Goal: Information Seeking & Learning: Check status

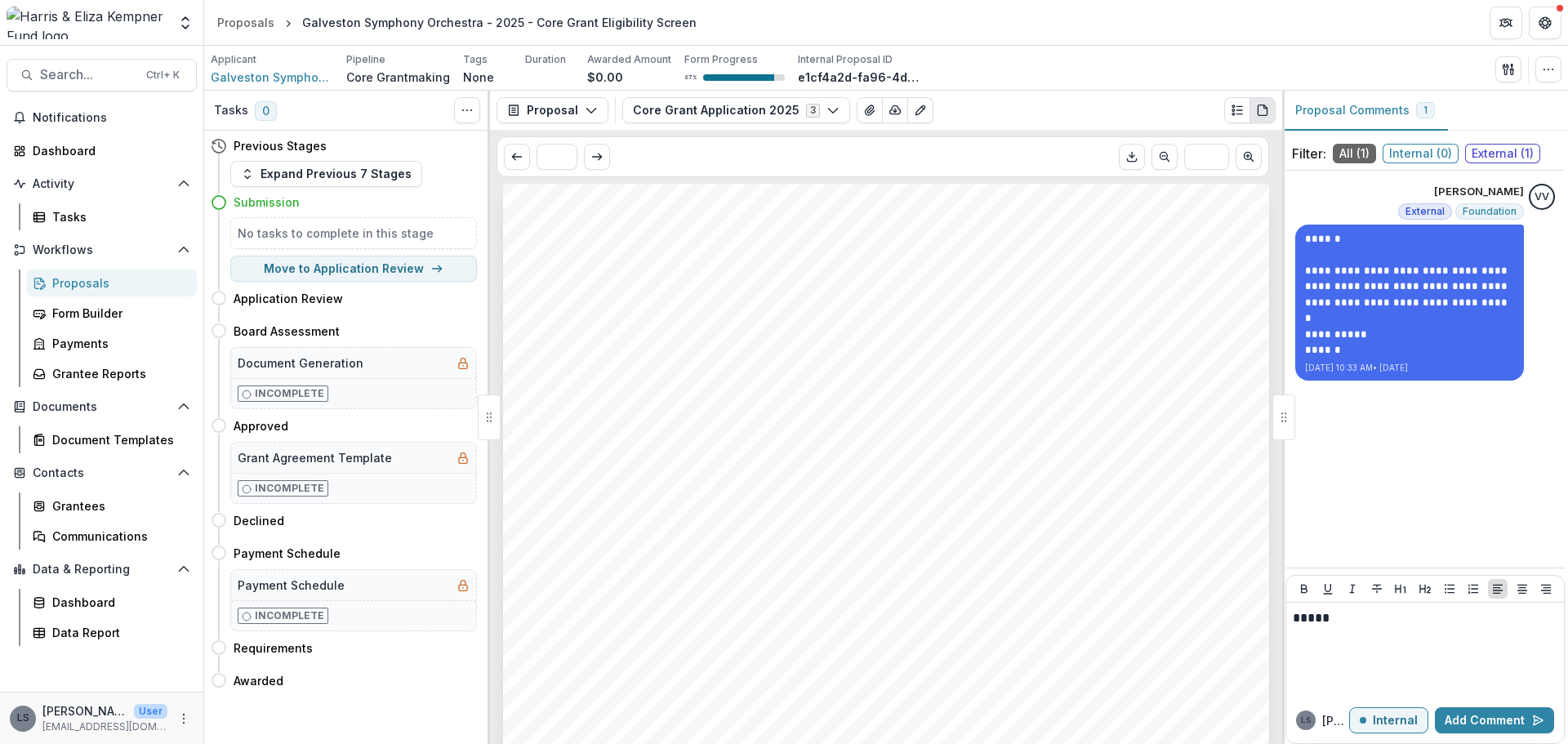
click at [1404, 621] on p "*****" at bounding box center [1425, 618] width 265 height 18
click at [1403, 719] on p "Internal" at bounding box center [1395, 720] width 45 height 14
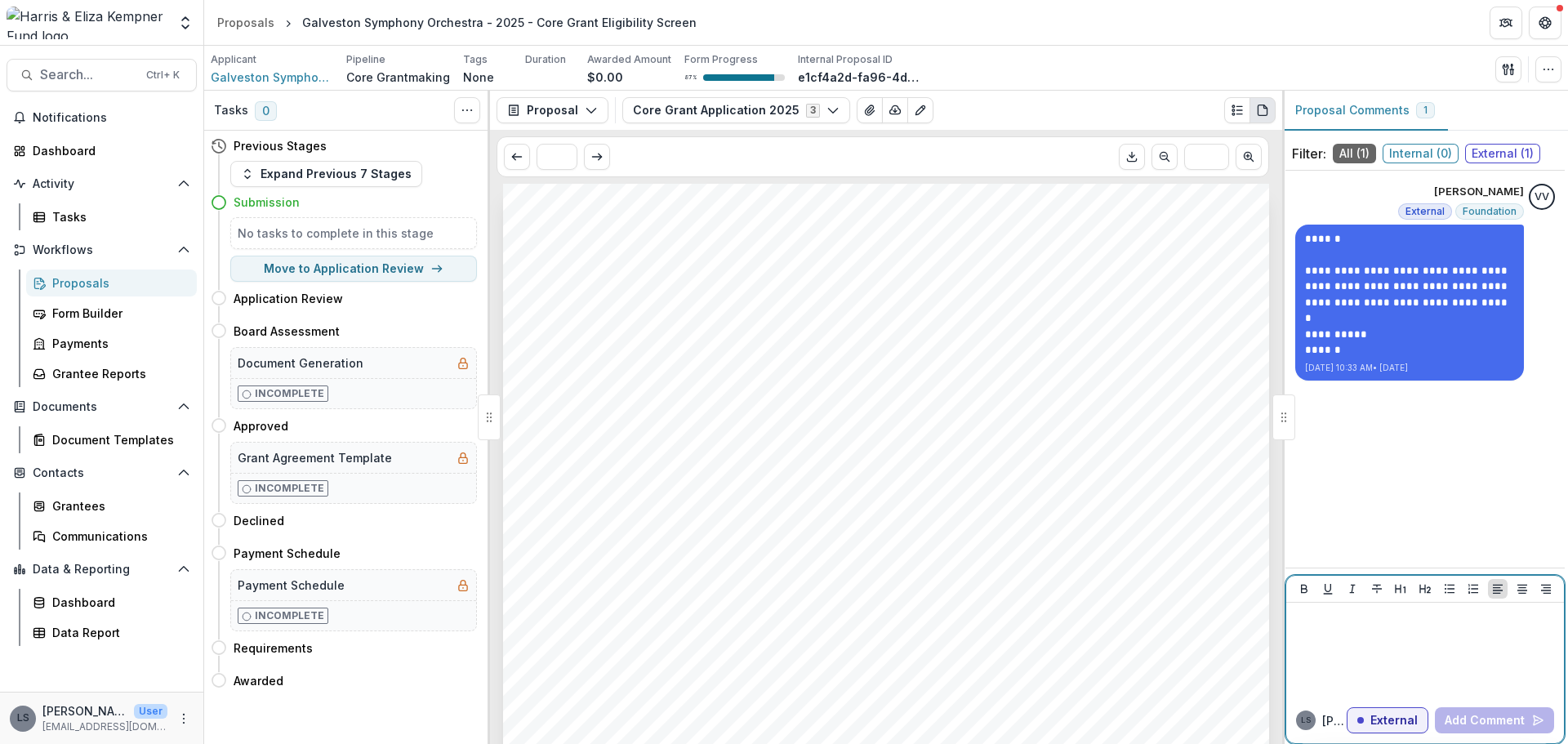
click at [1364, 633] on div at bounding box center [1425, 650] width 265 height 82
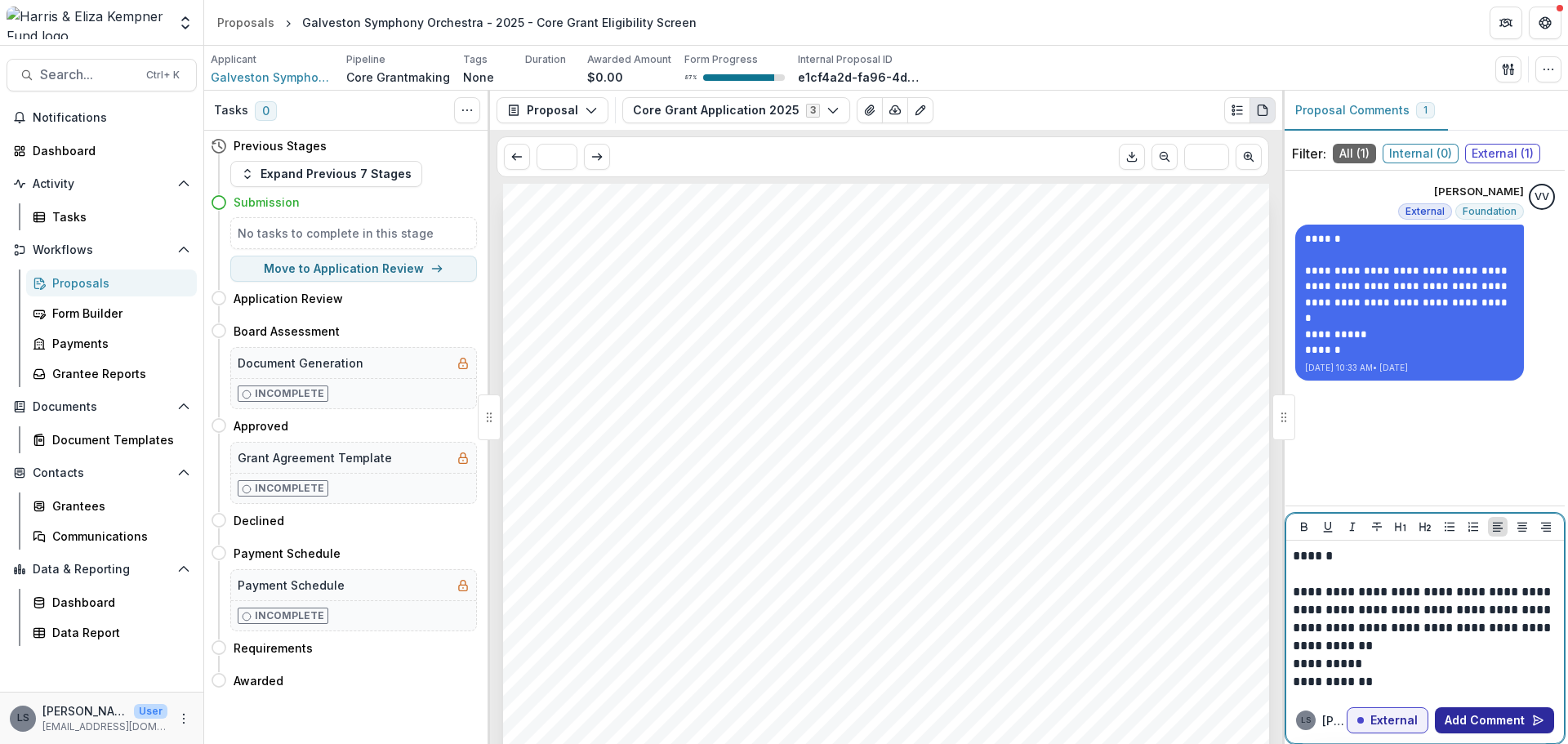
click at [1484, 719] on button "Add Comment" at bounding box center [1494, 720] width 119 height 26
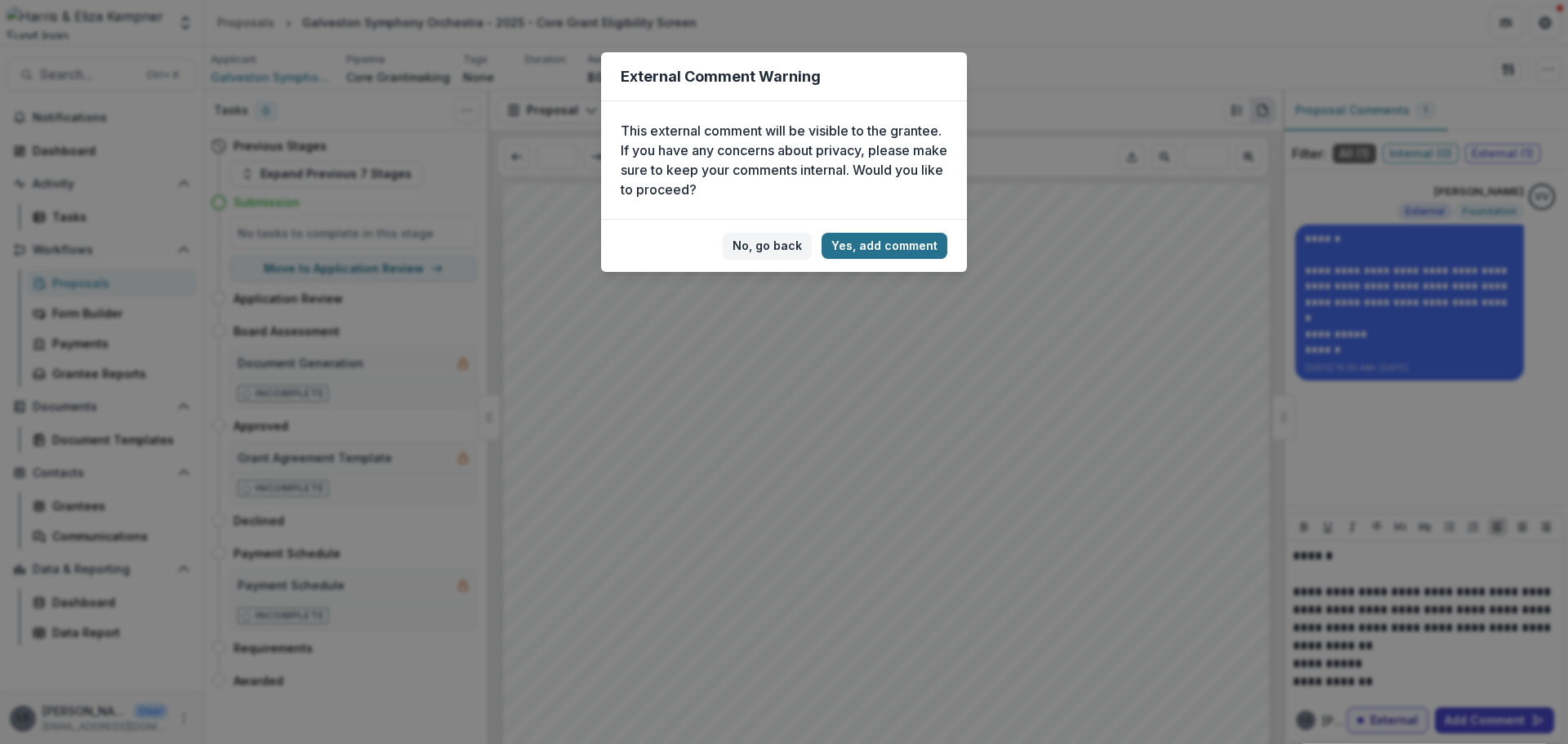
click at [871, 240] on button "Yes, add comment" at bounding box center [884, 246] width 126 height 26
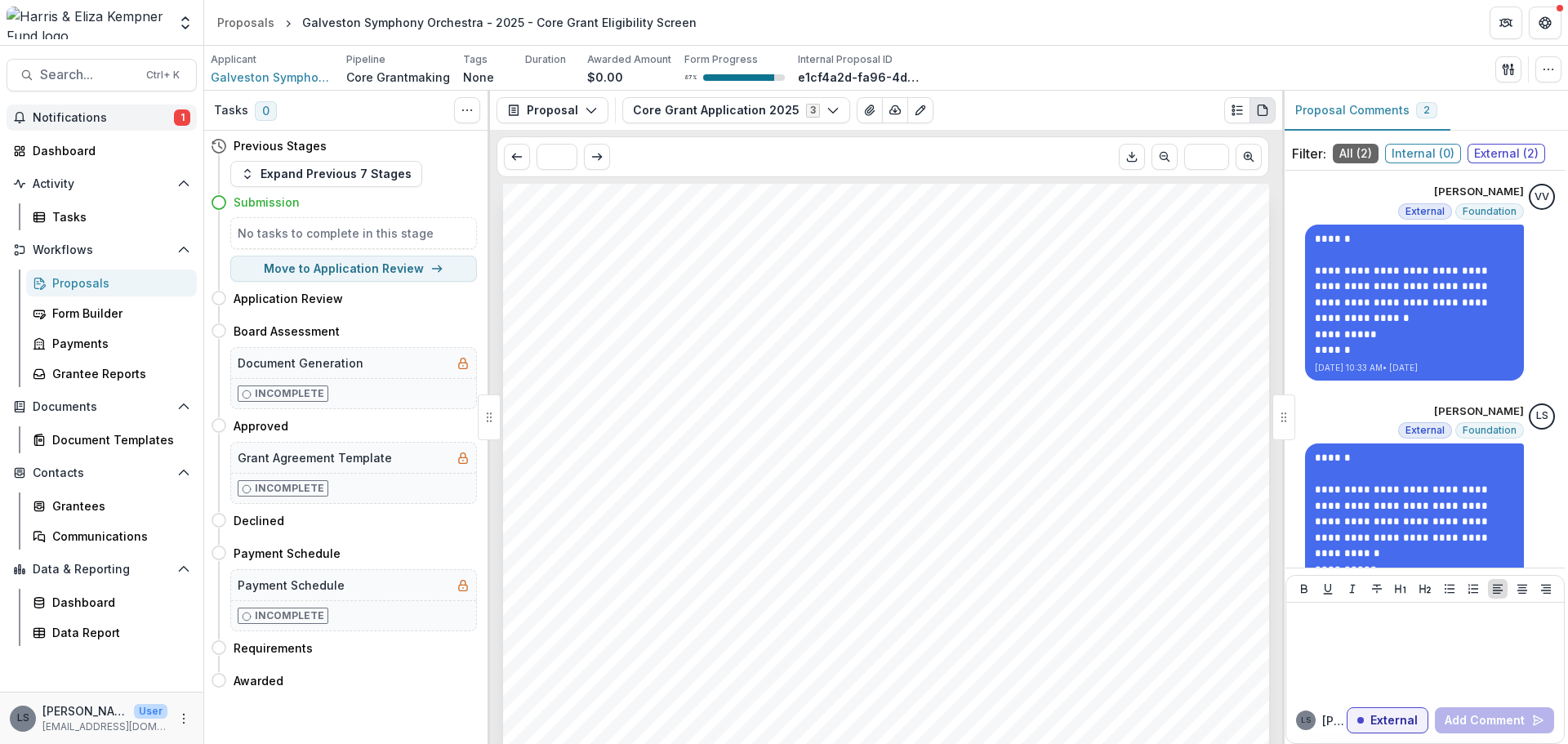
click at [69, 119] on span "Notifications" at bounding box center [103, 118] width 141 height 14
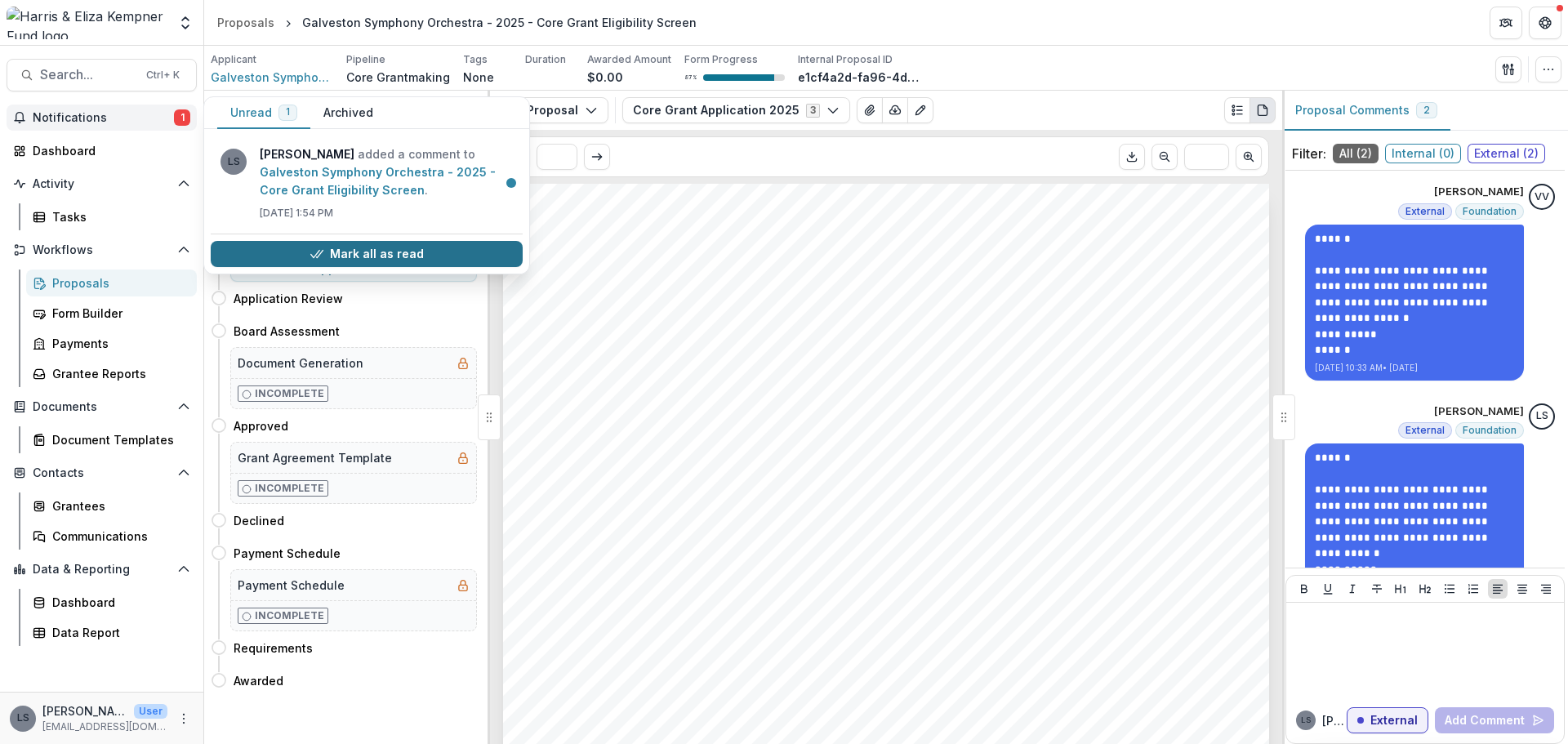
click at [432, 250] on button "Mark all as read" at bounding box center [367, 254] width 312 height 26
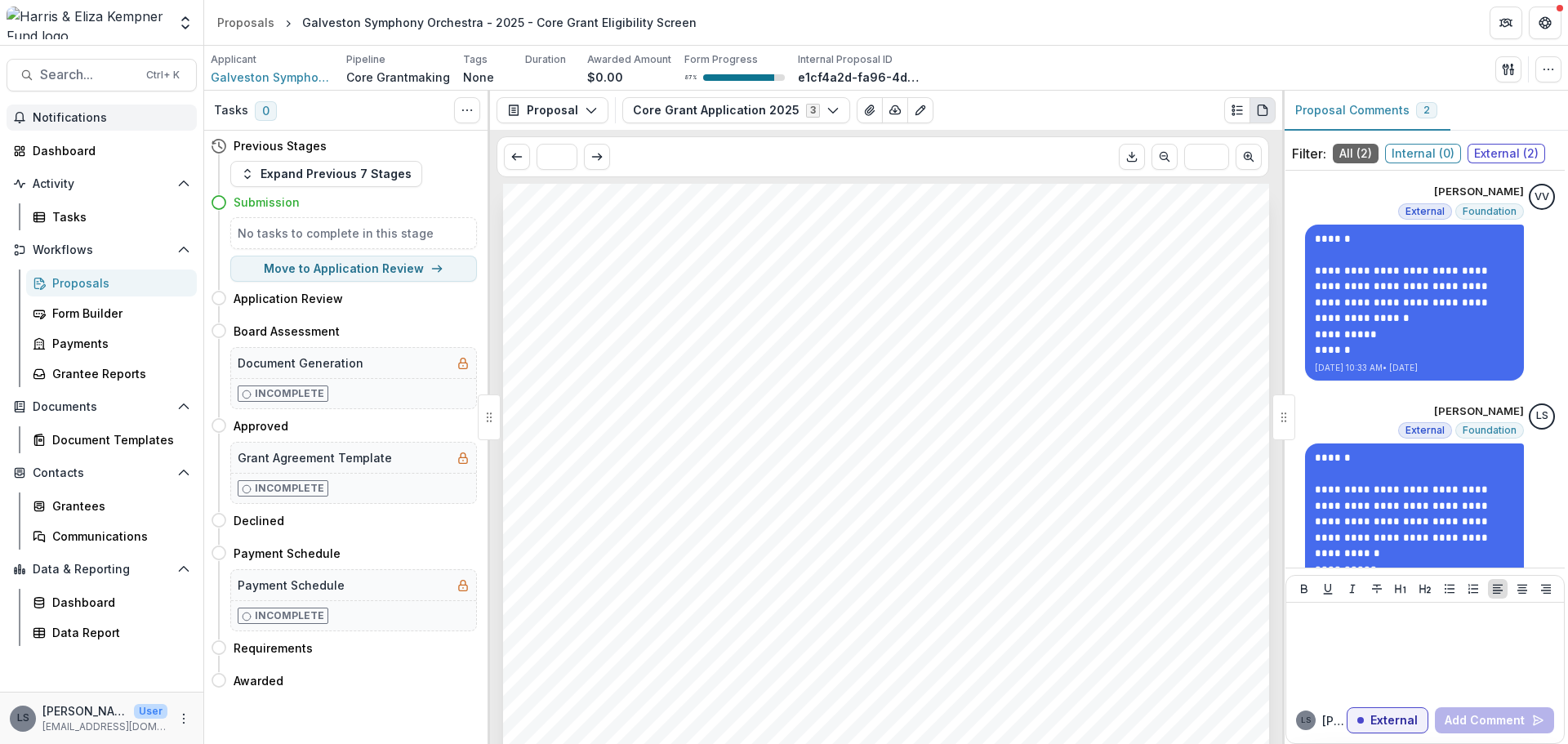
click at [1045, 96] on div "Proposal Proposal Payments Reports Grant Agreements Board Summaries Bank Detail…" at bounding box center [886, 110] width 792 height 39
click at [110, 69] on span "Search..." at bounding box center [88, 74] width 96 height 16
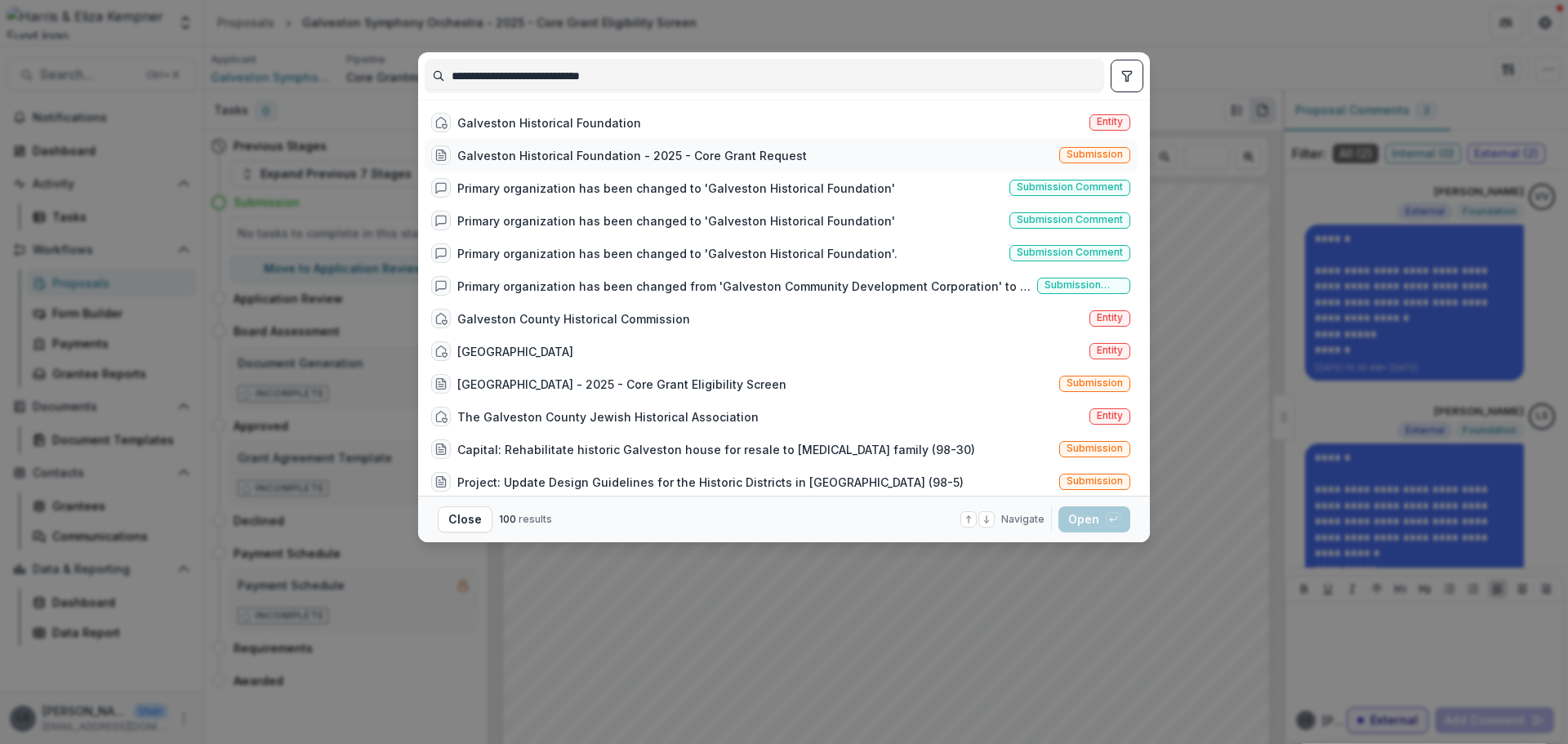
type input "**********"
click at [530, 154] on div "Galveston Historical Foundation - 2025 - Core Grant Request" at bounding box center [632, 155] width 350 height 17
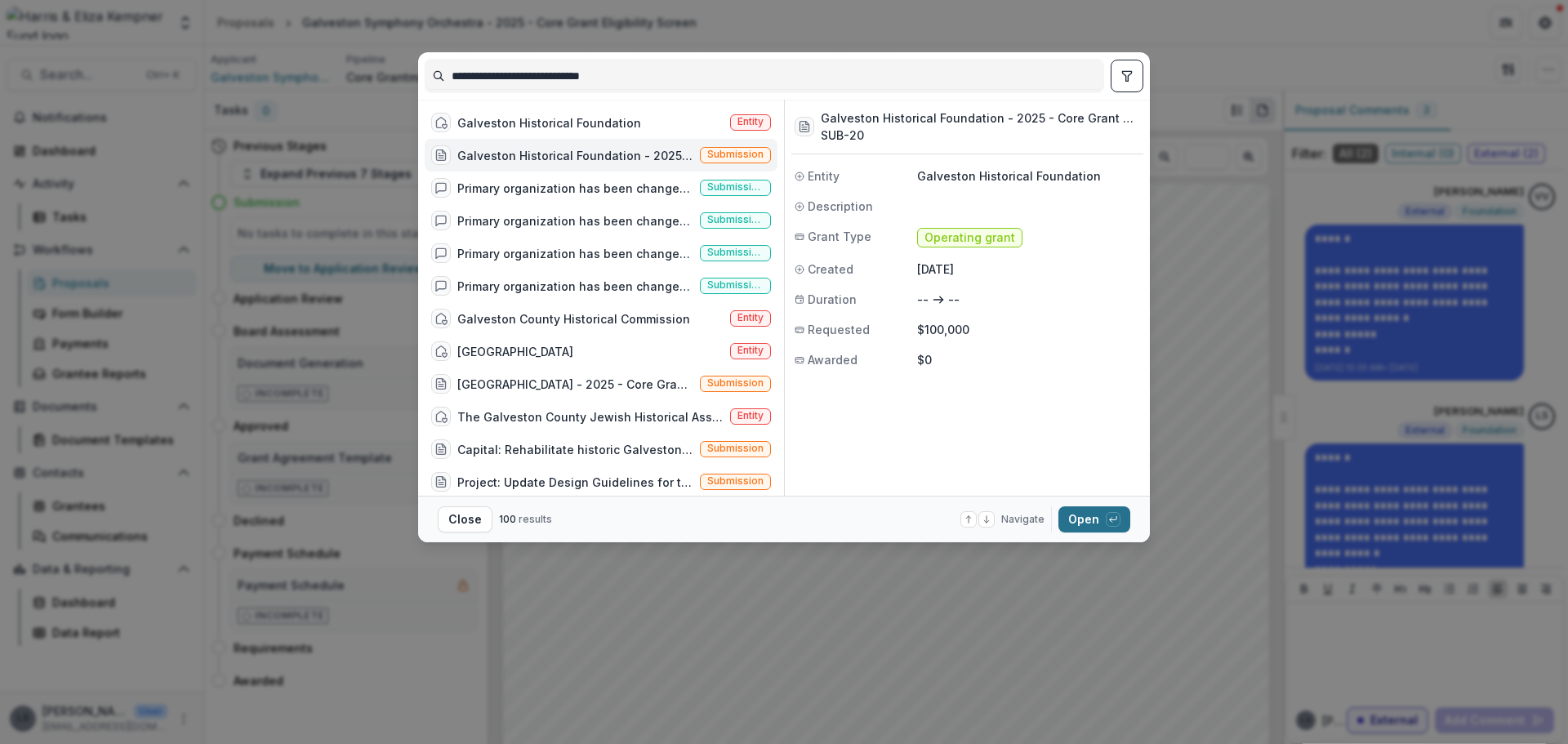
click at [1083, 521] on button "Open with enter key" at bounding box center [1094, 519] width 72 height 26
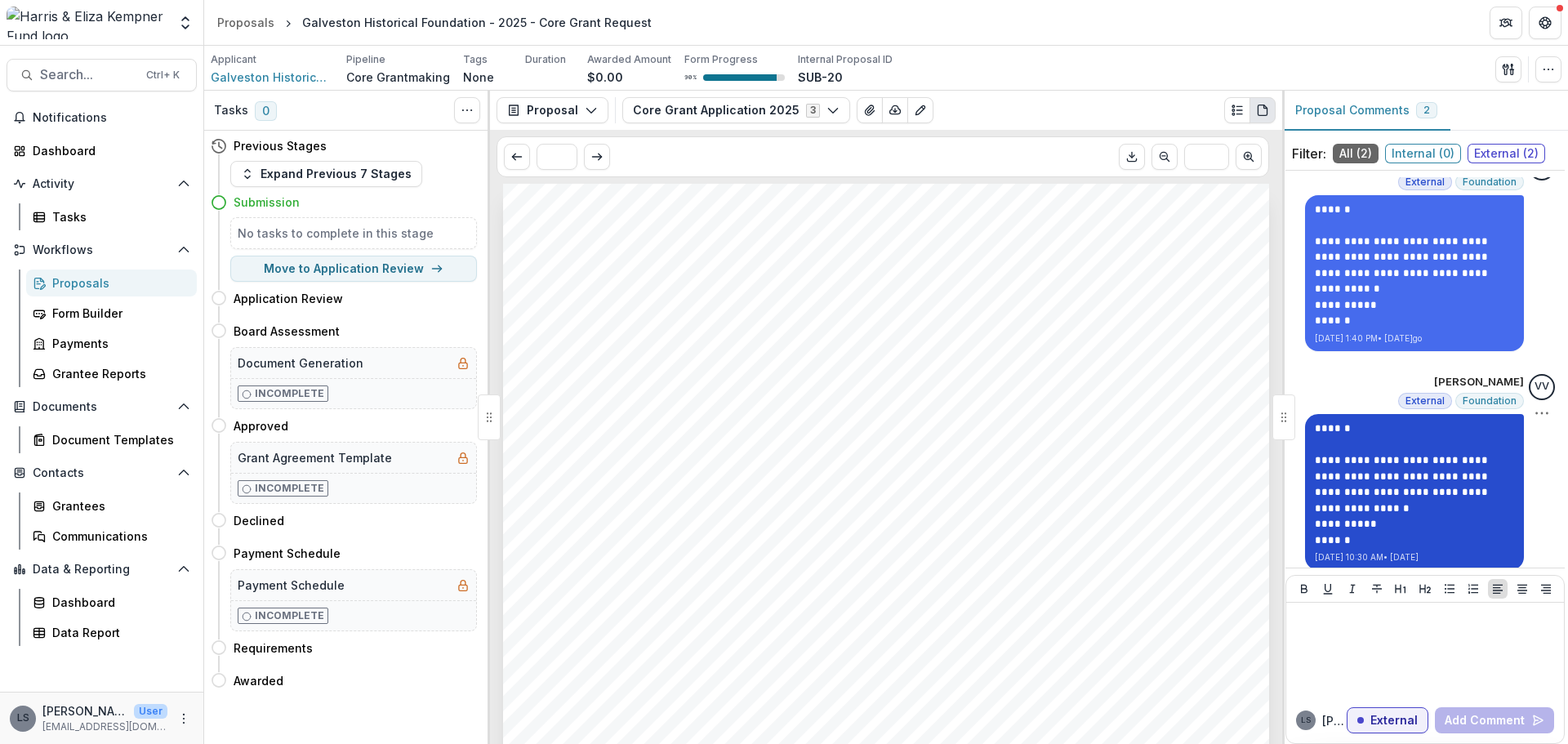
scroll to position [41, 0]
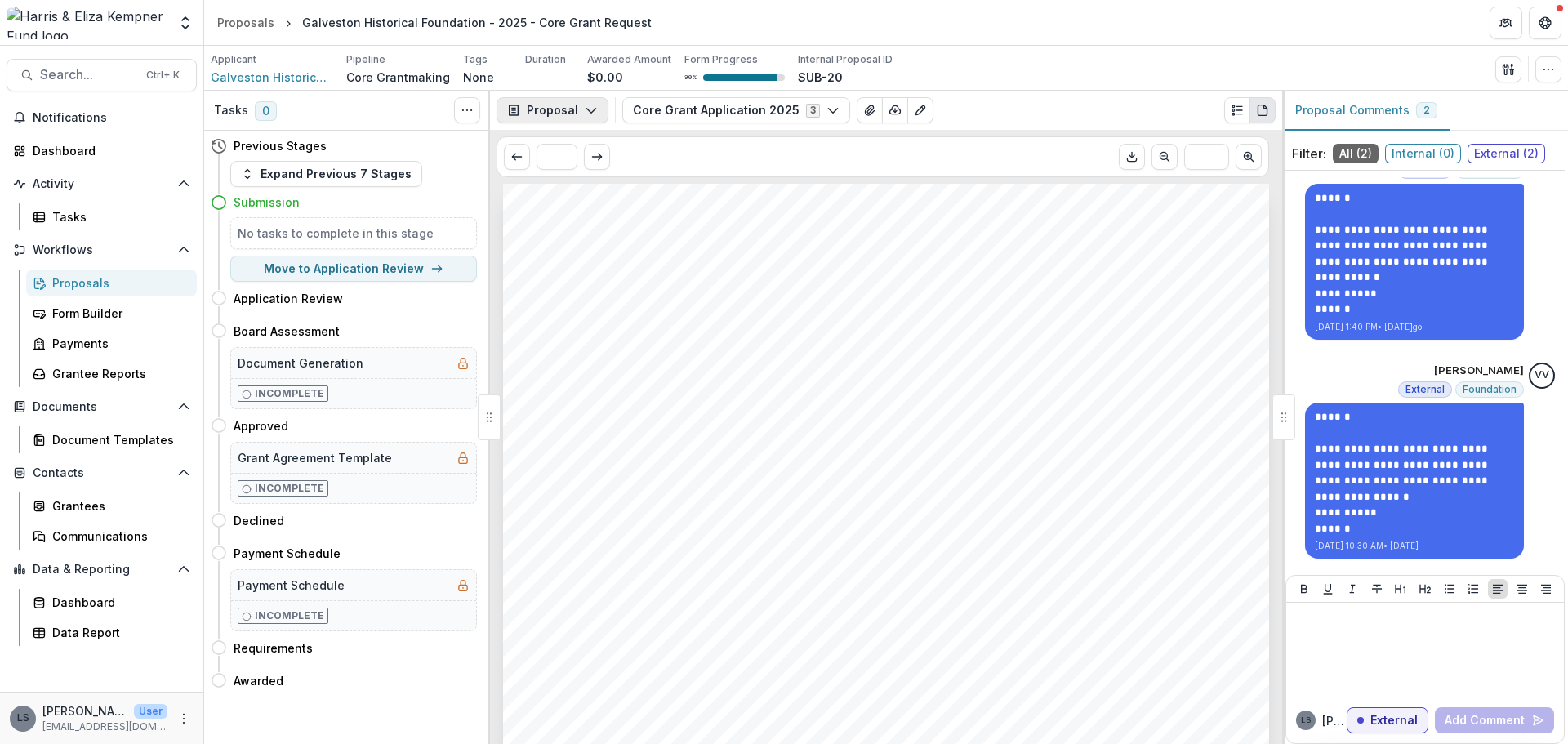
click at [581, 119] on button "Proposal" at bounding box center [552, 110] width 112 height 26
click at [807, 256] on div "Galveston Historical Foundation Galveston Historical Foundation - 2025 - Core G…" at bounding box center [886, 725] width 766 height 1084
click at [473, 102] on button "Toggle View Cancelled Tasks" at bounding box center [467, 110] width 26 height 26
click at [412, 114] on div "Tasks 0 Show Cancelled Tasks" at bounding box center [347, 110] width 286 height 40
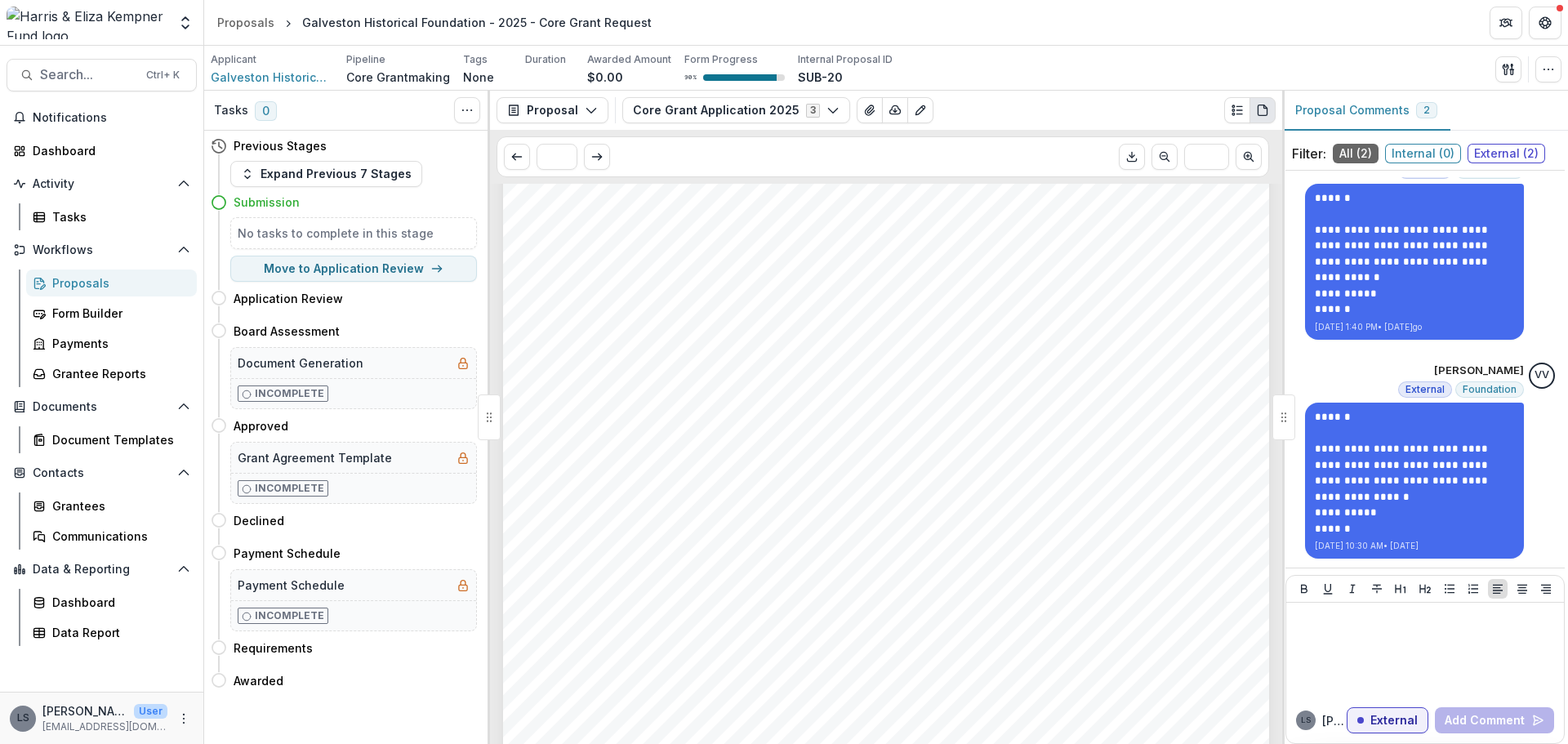
scroll to position [0, 0]
